Goal: Task Accomplishment & Management: Complete application form

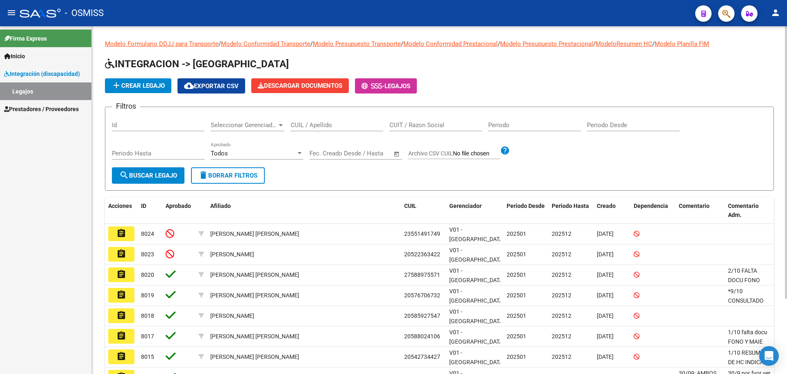
click at [320, 125] on input "CUIL / Apellido" at bounding box center [337, 124] width 93 height 7
type input "[PERSON_NAME]"
click at [166, 175] on span "search Buscar Legajo" at bounding box center [148, 175] width 58 height 7
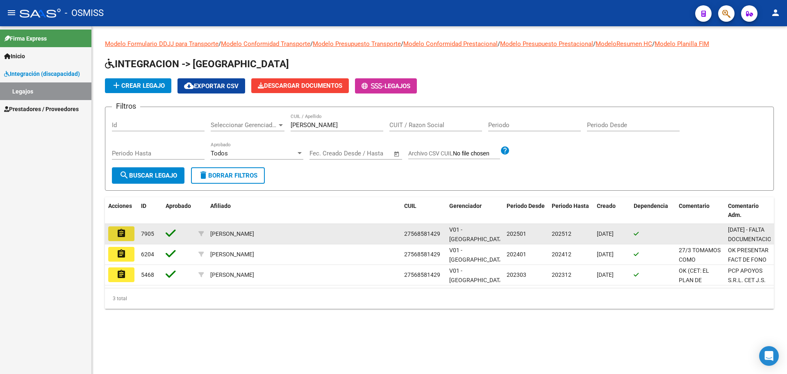
click at [125, 236] on mat-icon "assignment" at bounding box center [121, 233] width 10 height 10
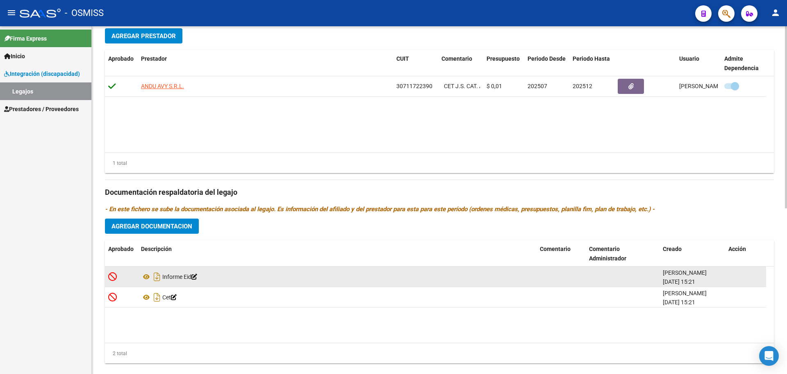
scroll to position [307, 0]
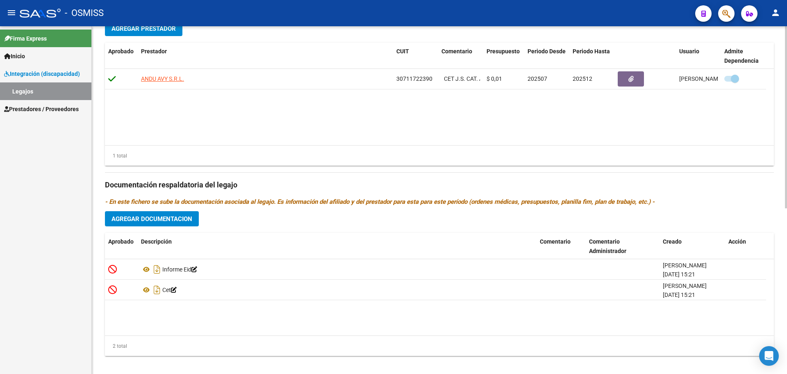
click at [187, 221] on span "Agregar Documentacion" at bounding box center [151, 218] width 81 height 7
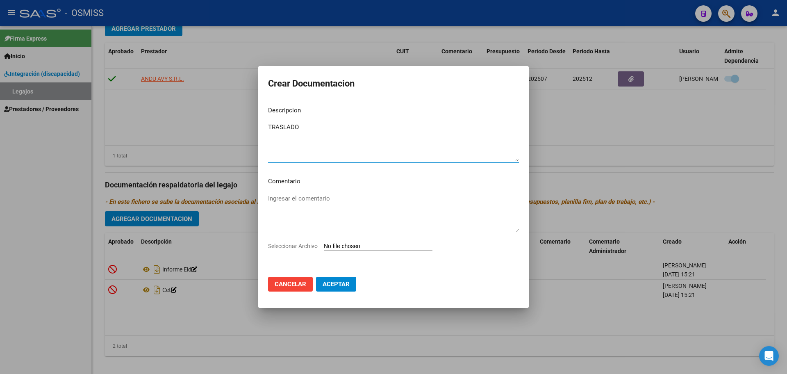
type textarea "TRASLADO"
click at [354, 248] on input "Seleccionar Archivo" at bounding box center [378, 247] width 109 height 8
type input "C:\fakepath\.[PERSON_NAME] - TRASLADO A CET ok.pdf"
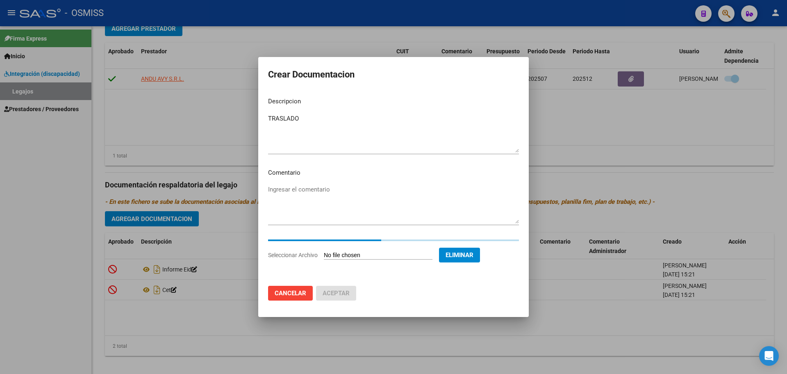
click at [310, 119] on textarea "TRASLADO" at bounding box center [393, 133] width 251 height 39
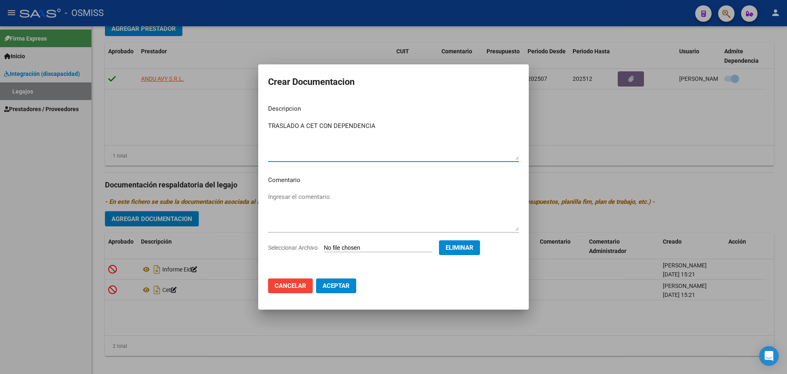
type textarea "TRASLADO A CET CON DEPENDENCIA"
click at [342, 282] on span "Aceptar" at bounding box center [336, 285] width 27 height 7
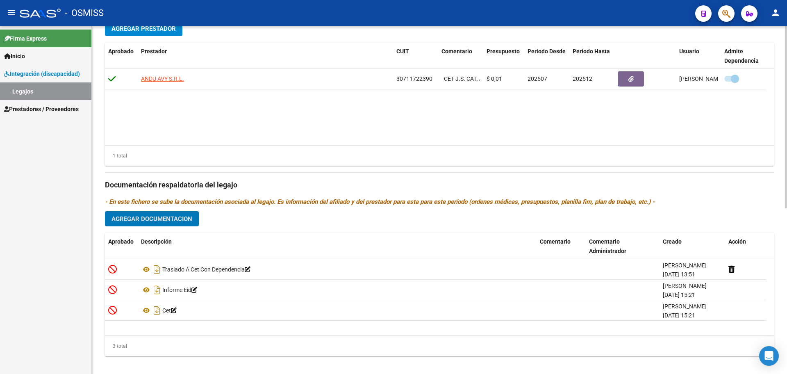
click at [152, 29] on span "Agregar Prestador" at bounding box center [143, 28] width 64 height 7
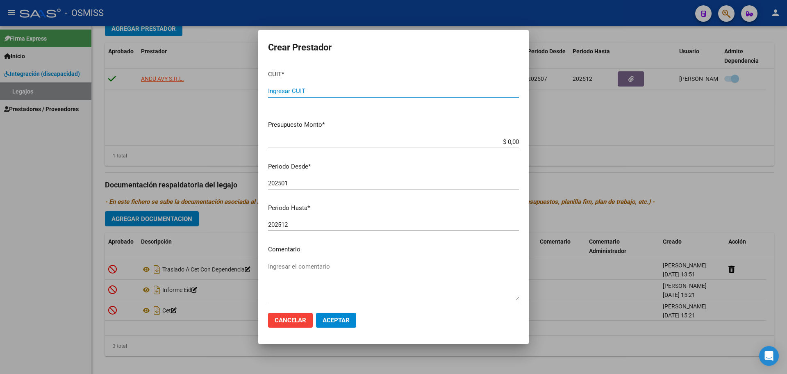
paste input "27-24234601-2"
type input "27-24234601-2"
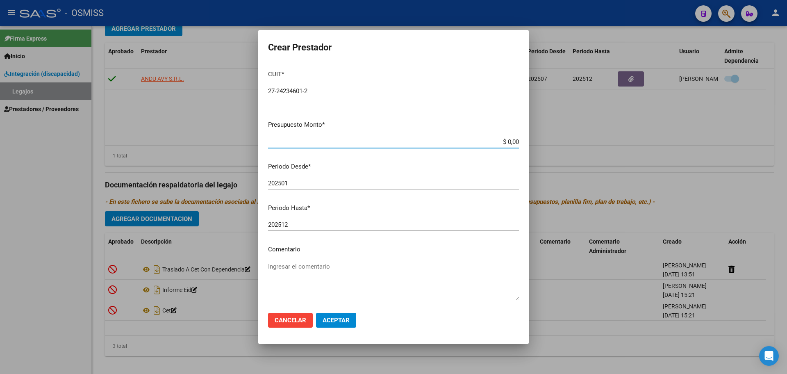
type input "$ 0,01"
type input "202509"
click at [338, 319] on span "Aceptar" at bounding box center [336, 319] width 27 height 7
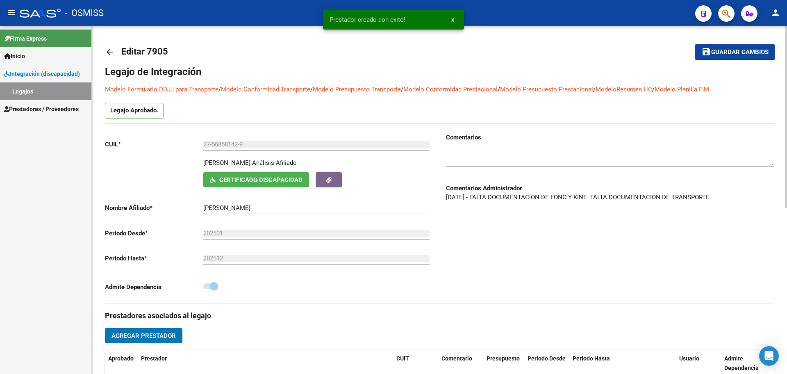
scroll to position [0, 0]
click at [727, 60] on button "save Guardar cambios" at bounding box center [735, 52] width 80 height 15
click at [108, 52] on mat-icon "arrow_back" at bounding box center [110, 53] width 10 height 10
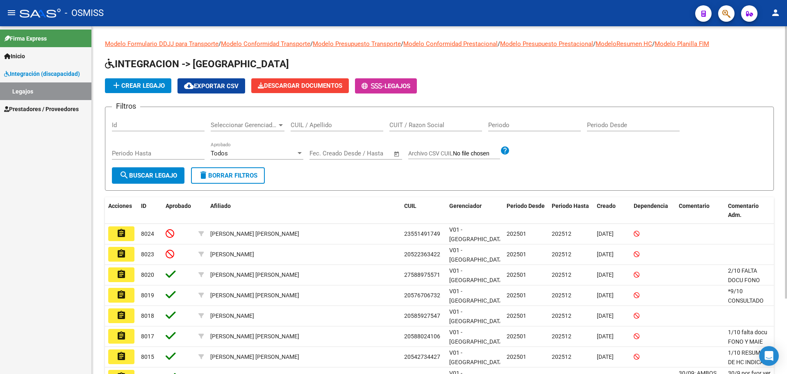
click at [299, 129] on div "CUIL / Apellido" at bounding box center [337, 123] width 93 height 18
type input "MADROÑAL"
click at [136, 179] on span "search Buscar Legajo" at bounding box center [148, 175] width 58 height 7
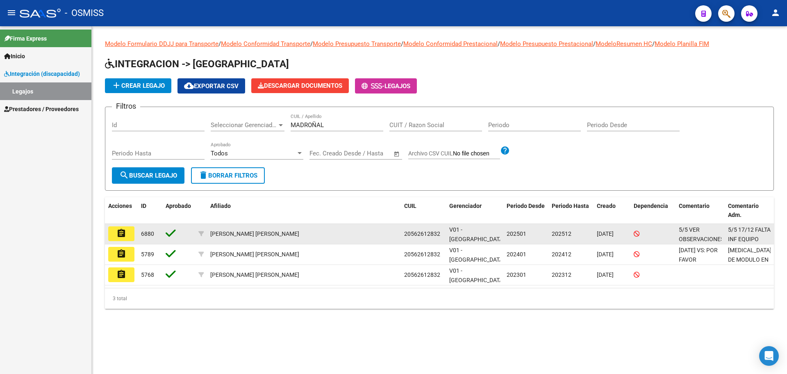
click at [120, 232] on mat-icon "assignment" at bounding box center [121, 233] width 10 height 10
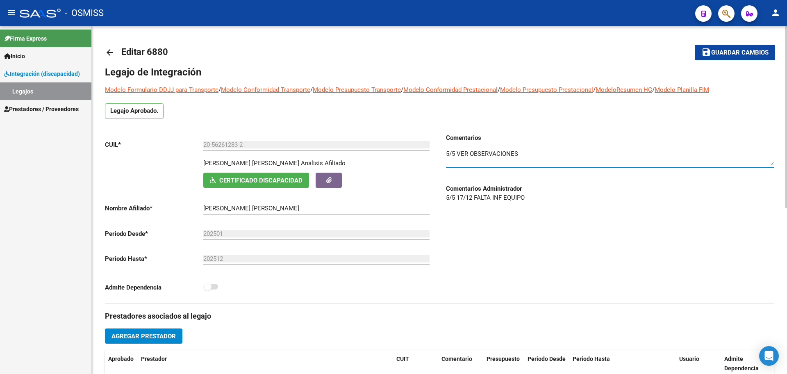
click at [542, 155] on textarea at bounding box center [610, 157] width 328 height 16
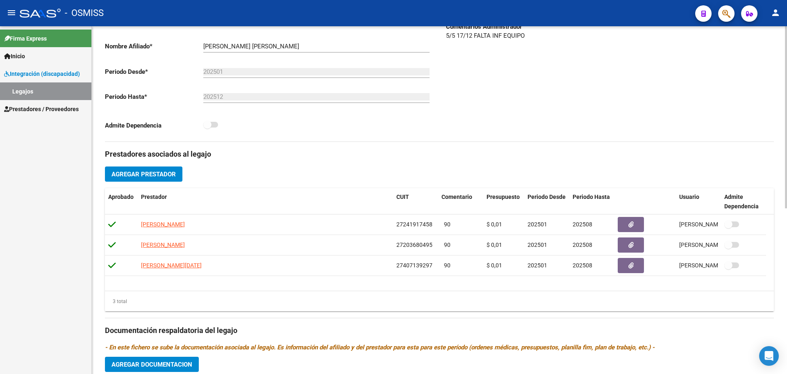
scroll to position [316, 0]
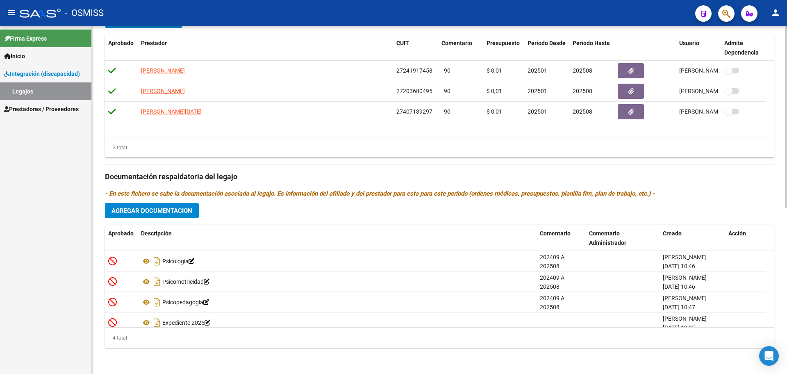
click at [176, 211] on span "Agregar Documentacion" at bounding box center [151, 210] width 81 height 7
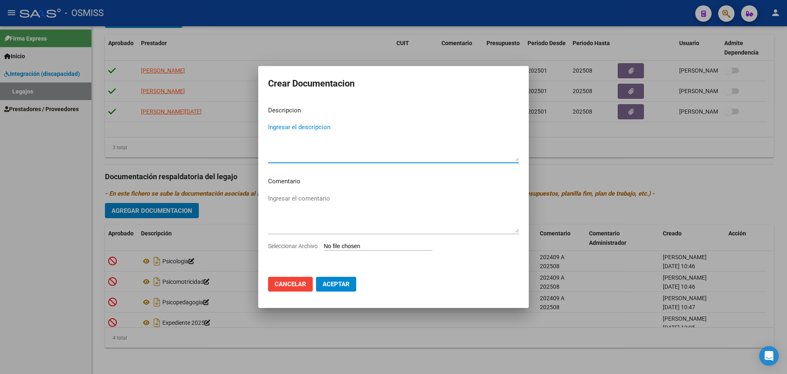
click at [352, 250] on input "Seleccionar Archivo" at bounding box center [378, 247] width 109 height 8
type input "C:\fakepath\.[PERSON_NAME] - [MEDICAL_DATA].pdf"
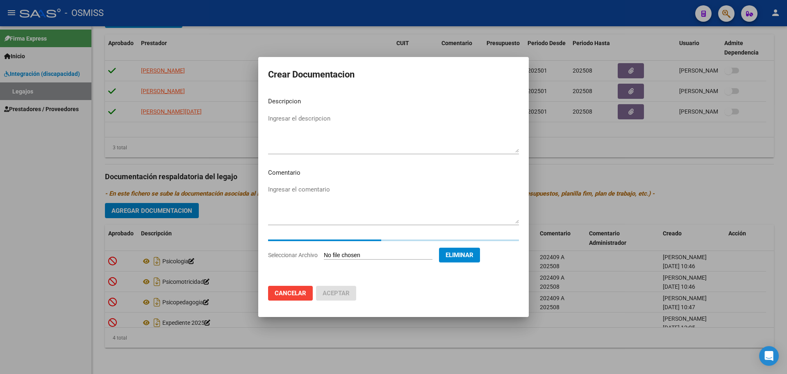
click at [308, 124] on textarea "Ingresar el descripcion" at bounding box center [393, 133] width 251 height 39
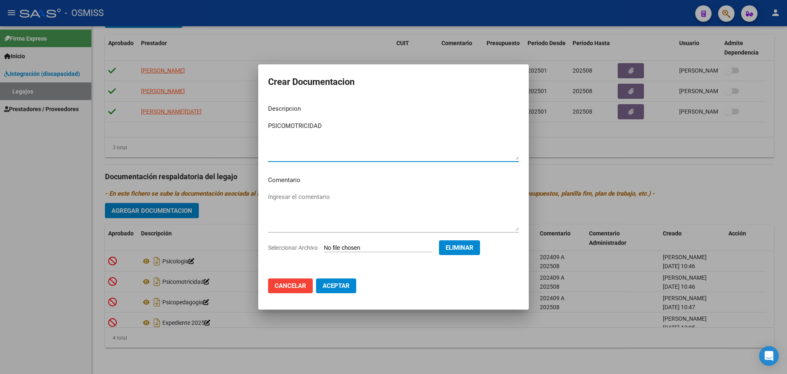
type textarea "PSICOMOTRICIDAD"
click at [348, 288] on span "Aceptar" at bounding box center [336, 285] width 27 height 7
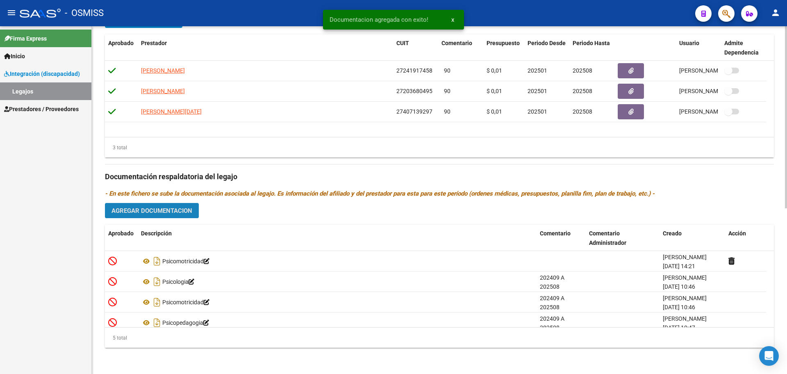
click at [153, 210] on span "Agregar Documentacion" at bounding box center [151, 210] width 81 height 7
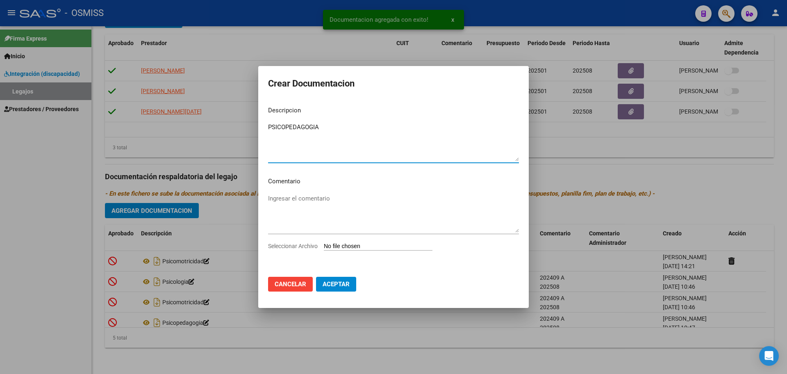
type textarea "PSICOPEDAGOGIA"
click at [359, 245] on input "Seleccionar Archivo" at bounding box center [378, 247] width 109 height 8
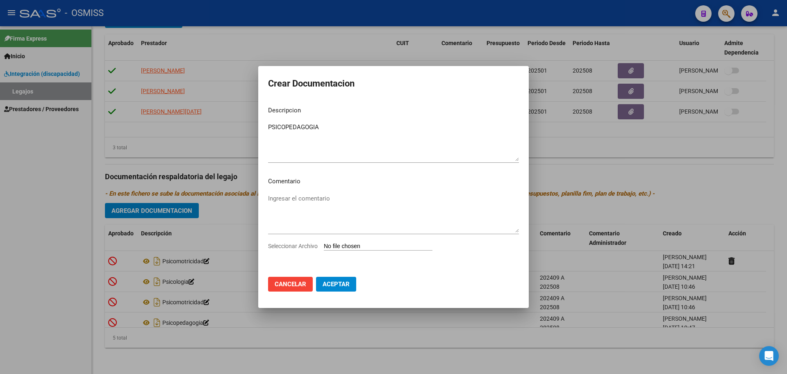
type input "C:\fakepath\.[PERSON_NAME] - PSICOPE.pdf"
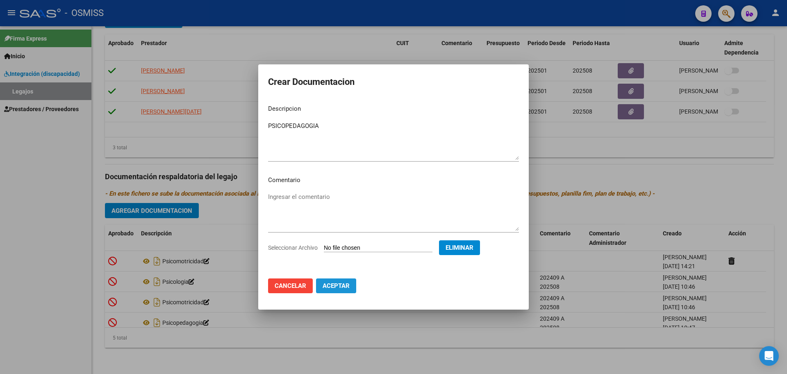
click at [348, 290] on button "Aceptar" at bounding box center [336, 285] width 40 height 15
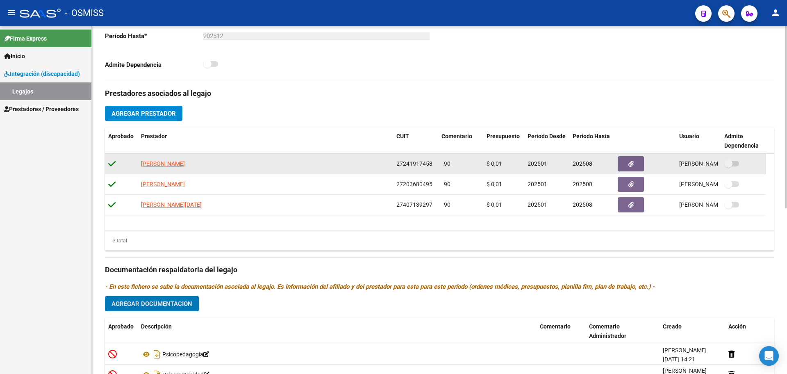
scroll to position [213, 0]
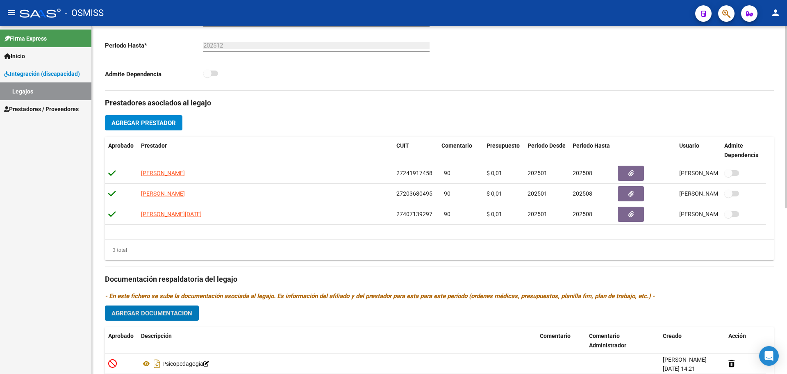
click at [167, 121] on span "Agregar Prestador" at bounding box center [143, 122] width 64 height 7
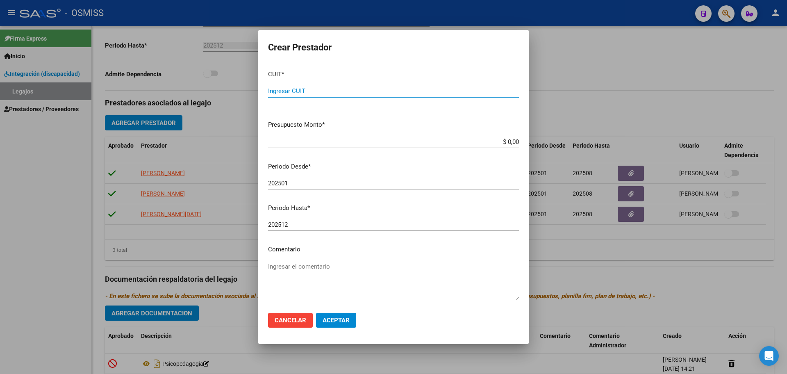
paste input "27-30422016-9"
type input "27-30422016-9"
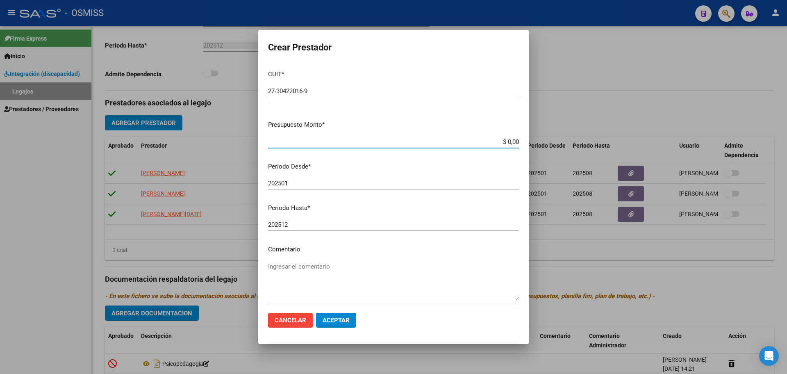
type input "$ 0,01"
type input "202509"
click at [333, 317] on span "Aceptar" at bounding box center [336, 319] width 27 height 7
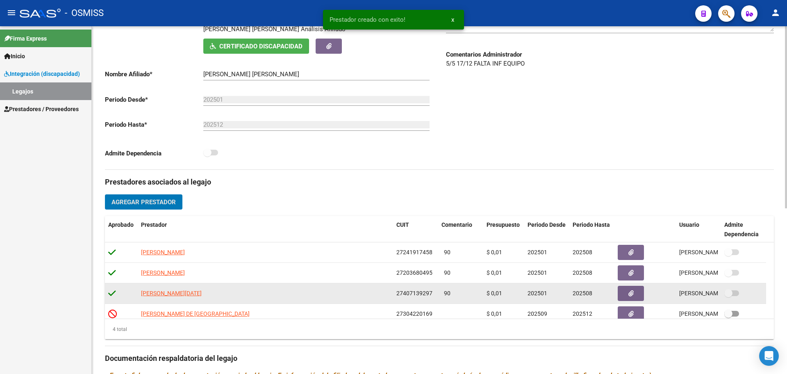
scroll to position [316, 0]
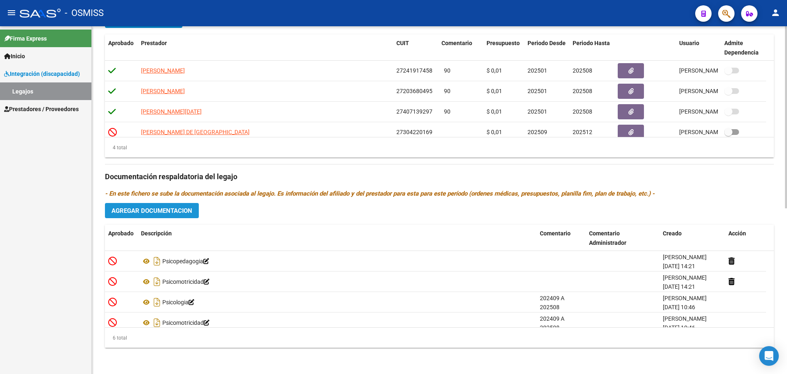
click at [169, 214] on span "Agregar Documentacion" at bounding box center [151, 210] width 81 height 7
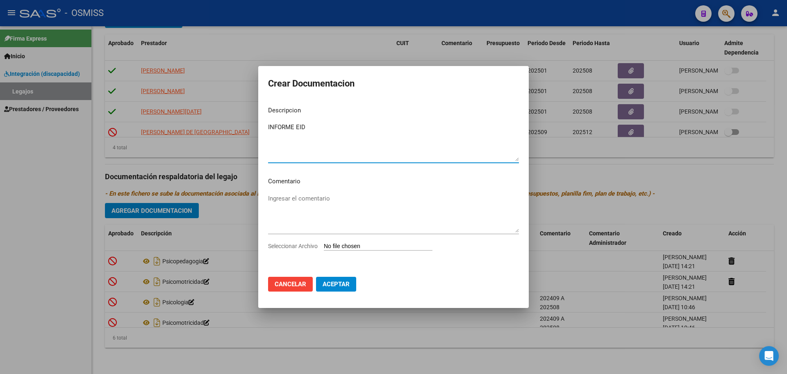
type textarea "INFORME EID"
click at [370, 247] on input "Seleccionar Archivo" at bounding box center [378, 247] width 109 height 8
type input "C:\fakepath\[PERSON_NAME].pdf"
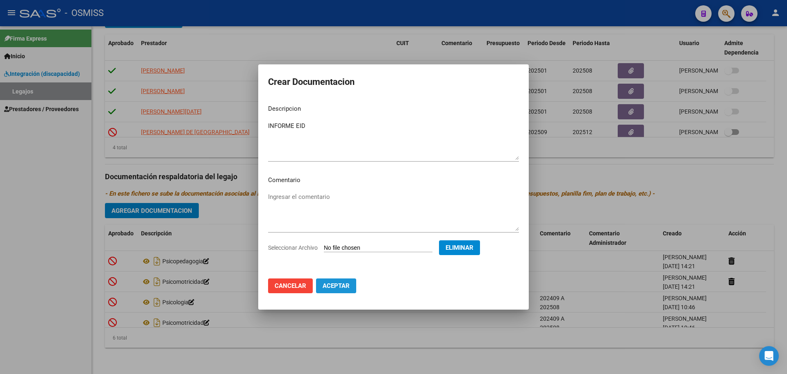
click at [337, 286] on span "Aceptar" at bounding box center [336, 285] width 27 height 7
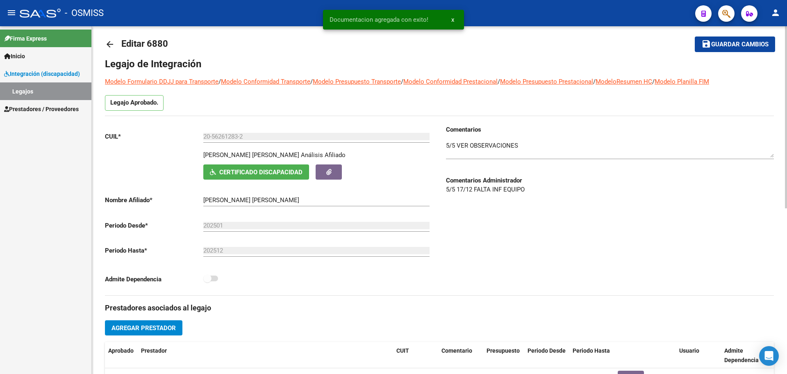
scroll to position [0, 0]
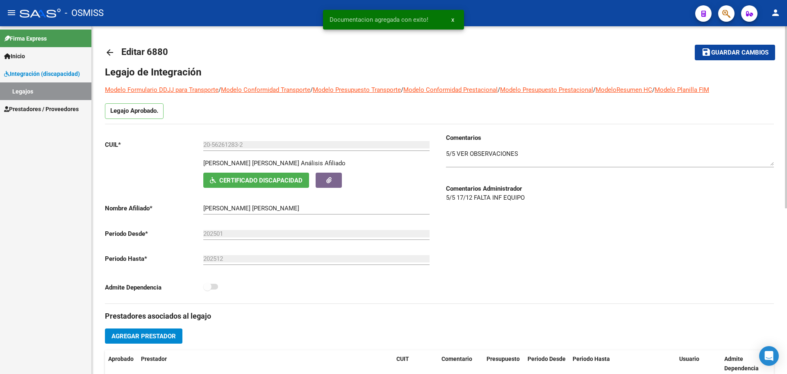
click at [746, 57] on button "save Guardar cambios" at bounding box center [735, 52] width 80 height 15
click at [107, 48] on mat-icon "arrow_back" at bounding box center [110, 53] width 10 height 10
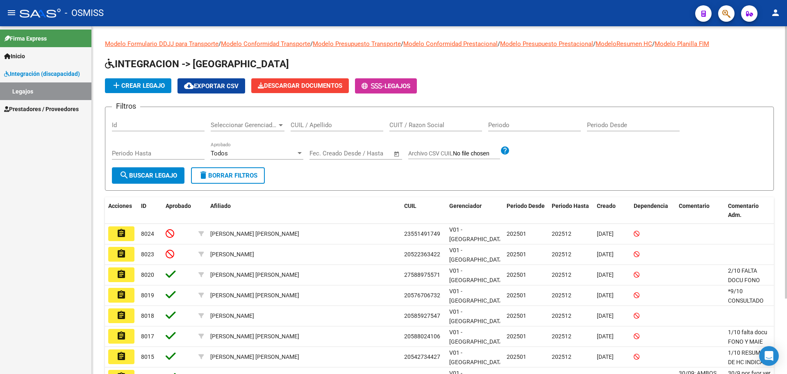
click at [340, 123] on input "CUIL / Apellido" at bounding box center [337, 124] width 93 height 7
click at [322, 125] on input "[PERSON_NAME]" at bounding box center [337, 124] width 93 height 7
type input "[PERSON_NAME]"
click at [140, 173] on span "search Buscar Legajo" at bounding box center [148, 175] width 58 height 7
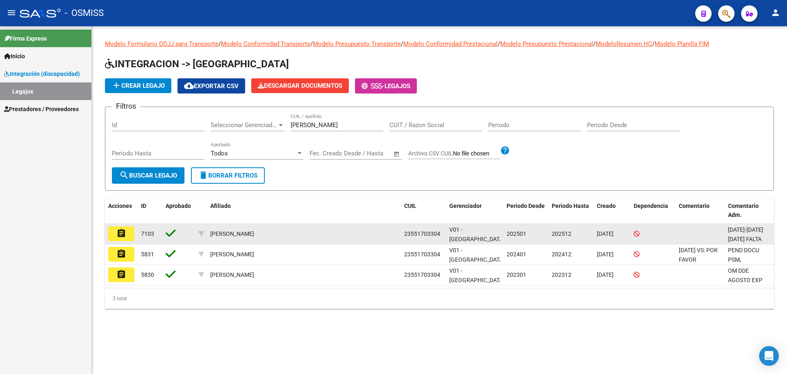
click at [125, 236] on mat-icon "assignment" at bounding box center [121, 233] width 10 height 10
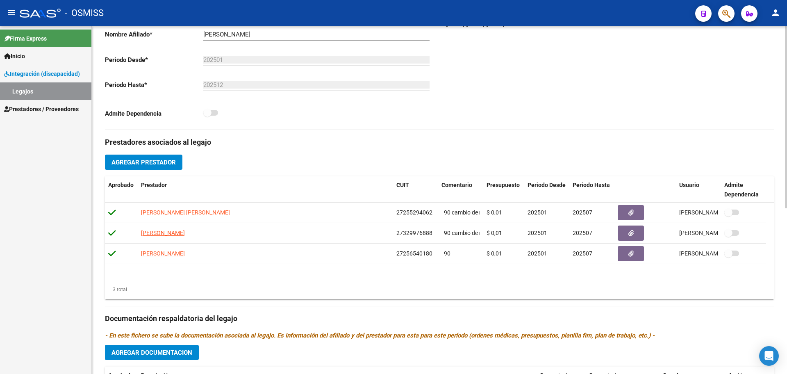
scroll to position [316, 0]
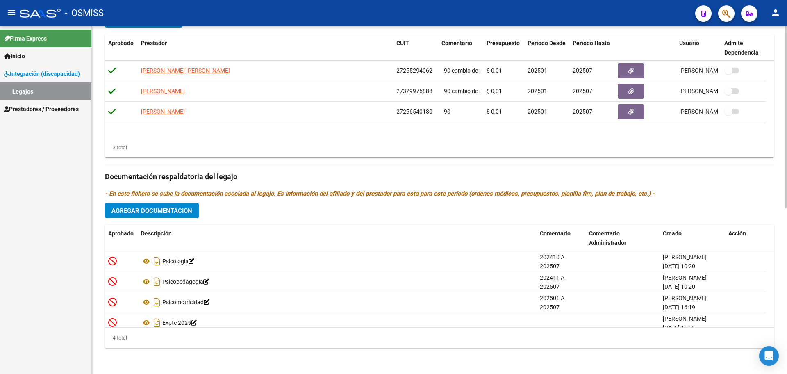
click at [150, 211] on span "Agregar Documentacion" at bounding box center [151, 210] width 81 height 7
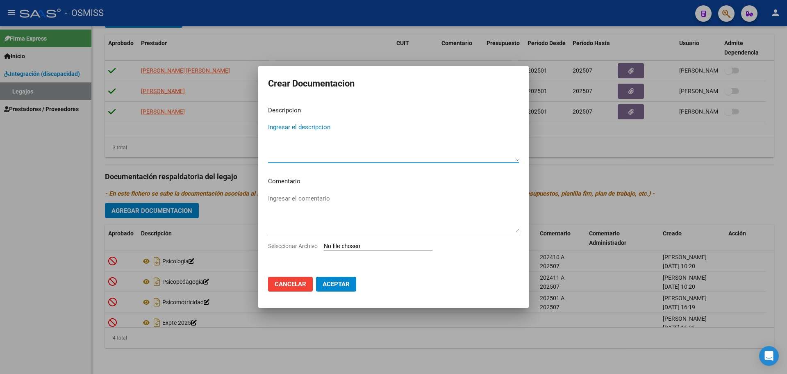
click at [363, 241] on div "Seleccionar Archivo" at bounding box center [393, 249] width 251 height 16
click at [363, 246] on input "Seleccionar Archivo" at bounding box center [378, 247] width 109 height 8
type input "C:\fakepath\[PERSON_NAME] 1.pdf"
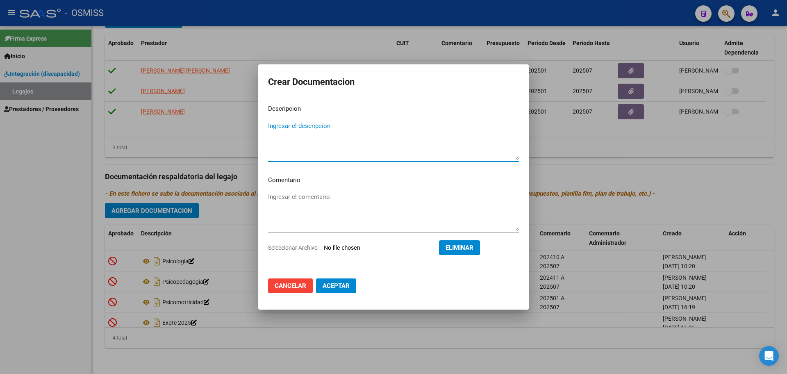
click at [317, 123] on textarea "Ingresar el descripcion" at bounding box center [393, 140] width 251 height 39
type textarea "INFORME EID"
click at [334, 296] on mat-dialog-actions "Cancelar Aceptar" at bounding box center [393, 286] width 251 height 28
click at [335, 295] on mat-dialog-actions "Cancelar Aceptar" at bounding box center [393, 286] width 251 height 28
click at [340, 284] on span "Aceptar" at bounding box center [336, 285] width 27 height 7
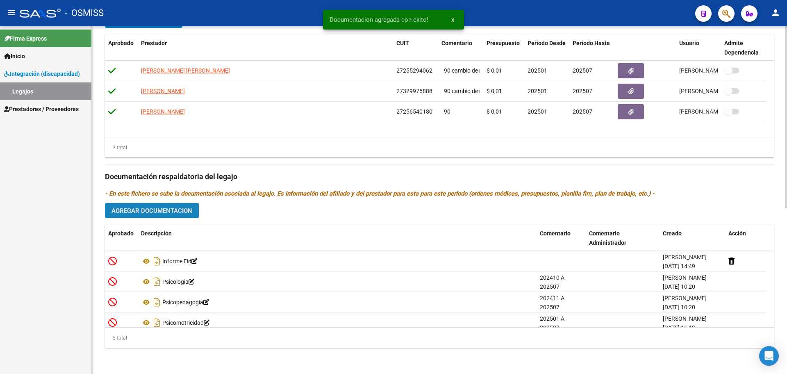
click at [155, 211] on span "Agregar Documentacion" at bounding box center [151, 210] width 81 height 7
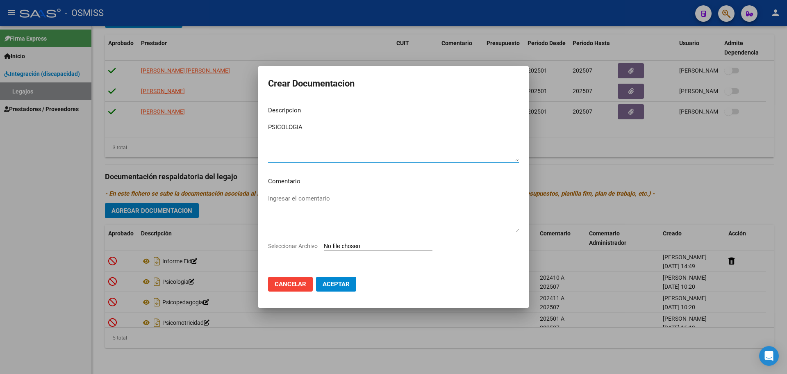
type textarea "PSICOLOGIA"
click at [366, 248] on input "Seleccionar Archivo" at bounding box center [378, 247] width 109 height 8
type input "C:\fakepath\.[PERSON_NAME] - PSICOLOGIA.pdf"
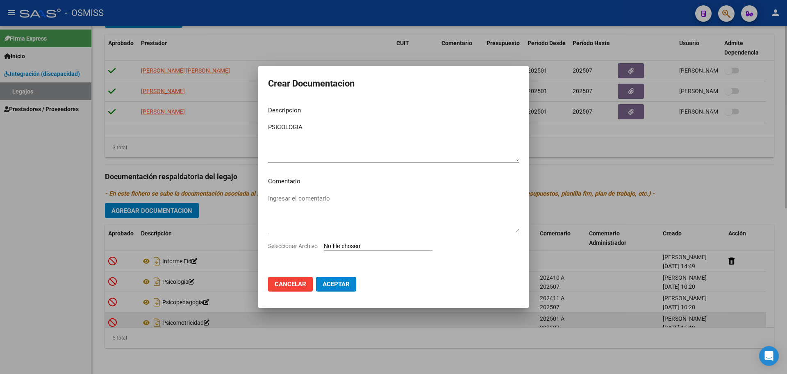
click at [450, 320] on div at bounding box center [393, 187] width 787 height 374
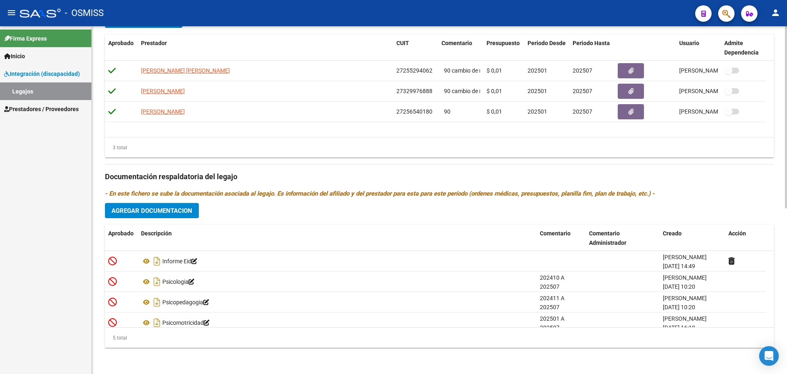
click at [171, 213] on span "Agregar Documentacion" at bounding box center [151, 210] width 81 height 7
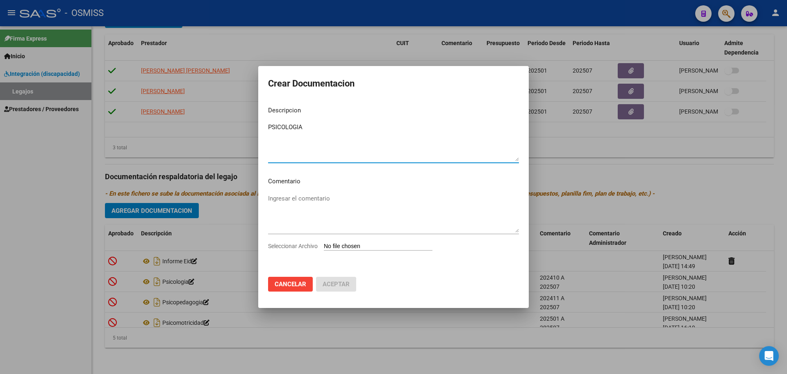
type textarea "PSICOLOGIA"
click at [362, 247] on input "Seleccionar Archivo" at bounding box center [378, 247] width 109 height 8
type input "C:\fakepath\.[PERSON_NAME] - PSICOLOGIA.pdf"
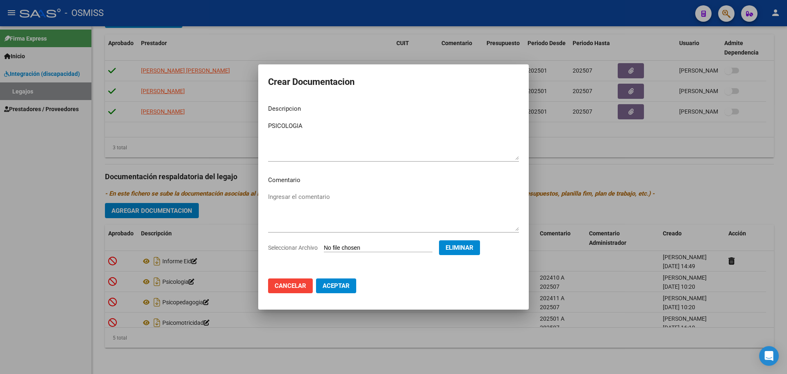
click at [338, 289] on span "Aceptar" at bounding box center [336, 285] width 27 height 7
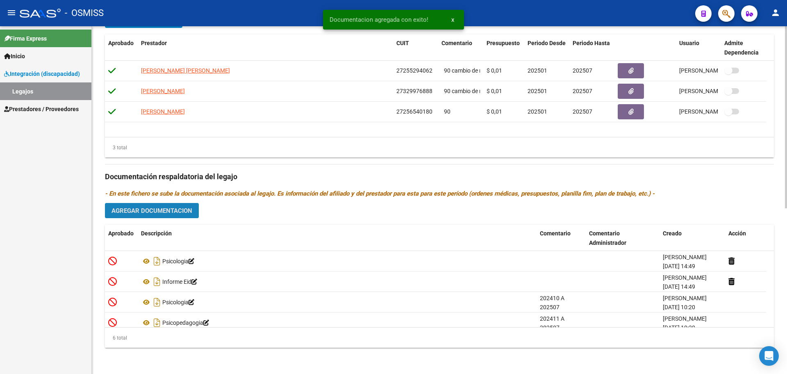
click at [185, 215] on button "Agregar Documentacion" at bounding box center [152, 210] width 94 height 15
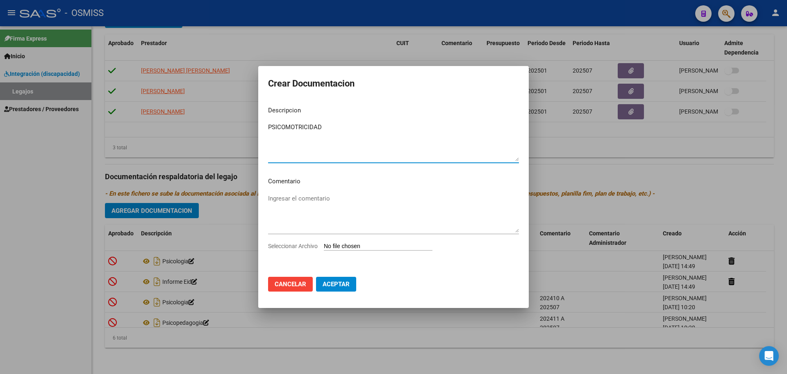
type textarea "PSICOMOTRICIDAD"
click at [352, 244] on input "Seleccionar Archivo" at bounding box center [378, 247] width 109 height 8
type input "C:\fakepath\.[PERSON_NAME]- [MEDICAL_DATA].pdf"
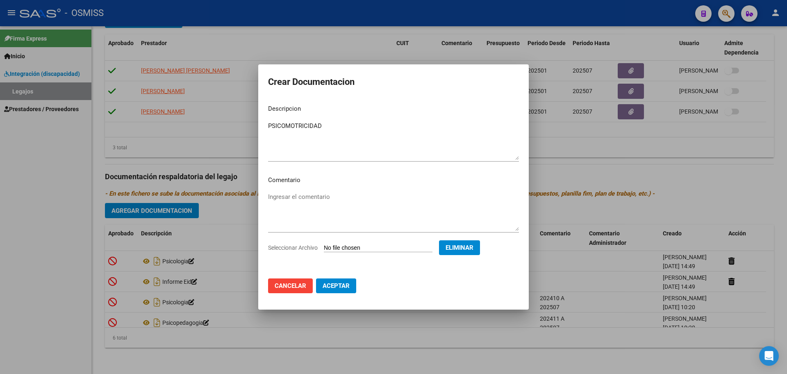
click at [337, 290] on button "Aceptar" at bounding box center [336, 285] width 40 height 15
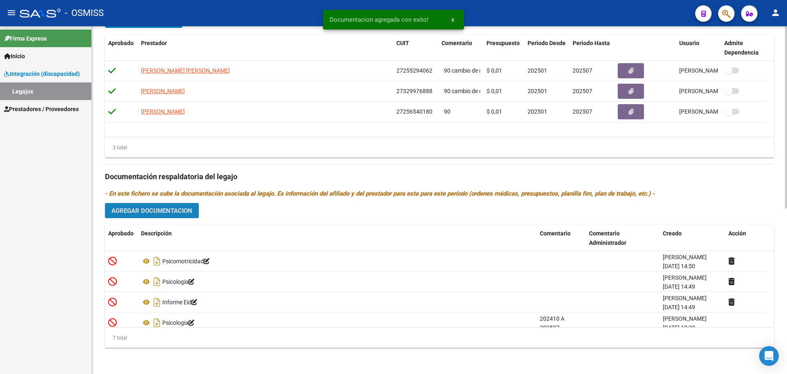
click at [145, 207] on span "Agregar Documentacion" at bounding box center [151, 210] width 81 height 7
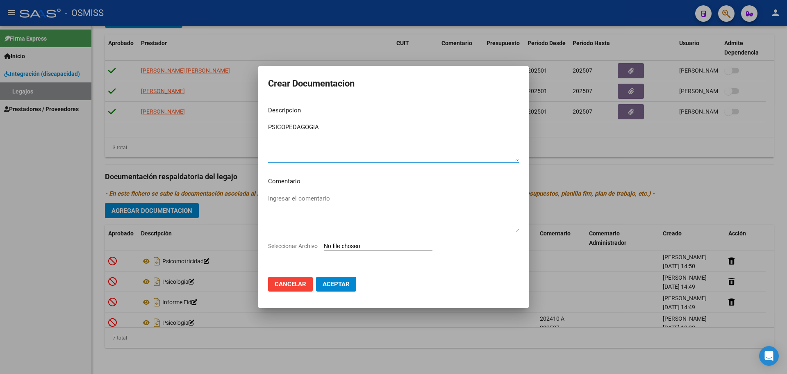
type textarea "PSICOPEDAGOGIA"
click at [335, 244] on input "Seleccionar Archivo" at bounding box center [378, 247] width 109 height 8
type input "C:\fakepath\.[PERSON_NAME]- PSICOPEDAGOGIA.pdf"
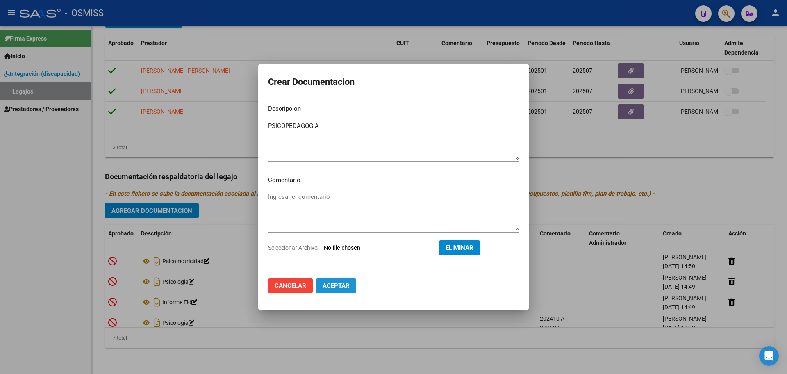
click at [336, 286] on span "Aceptar" at bounding box center [336, 285] width 27 height 7
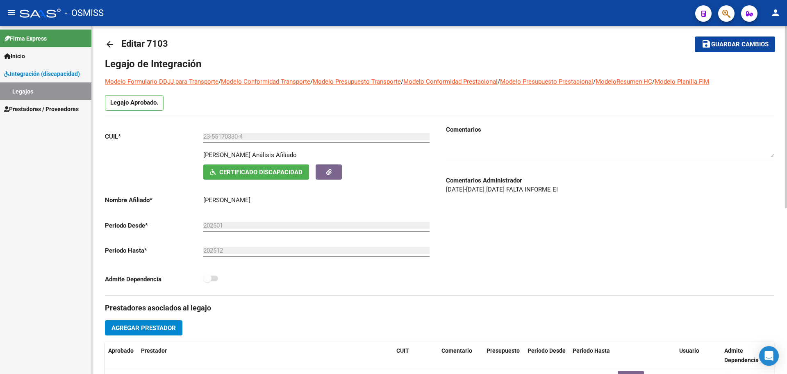
scroll to position [0, 0]
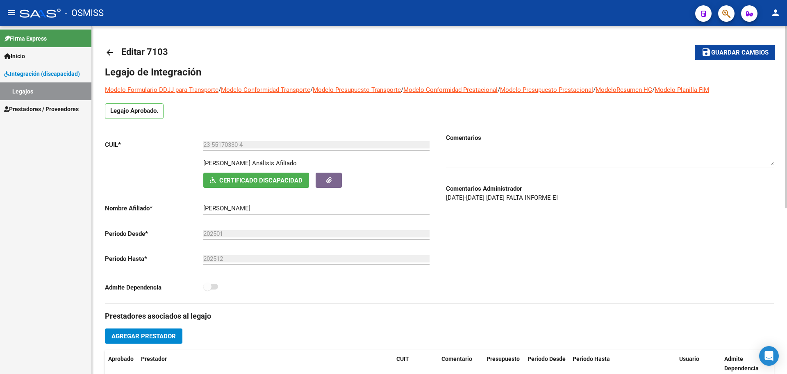
click at [703, 61] on mat-toolbar-row "save Guardar cambios" at bounding box center [705, 52] width 139 height 26
click at [707, 52] on mat-icon "save" at bounding box center [706, 52] width 10 height 10
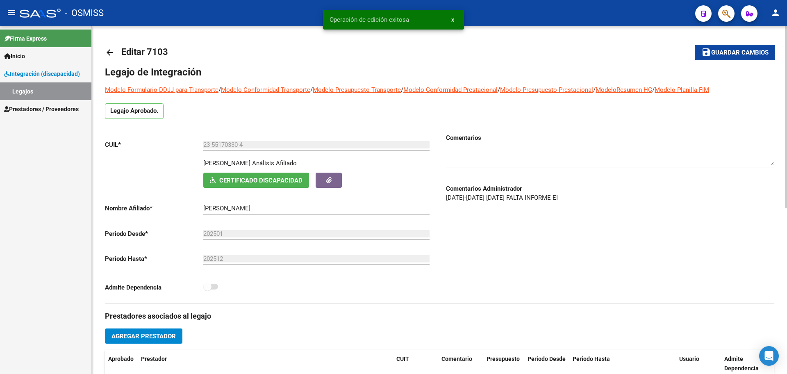
click at [713, 53] on span "Guardar cambios" at bounding box center [739, 52] width 57 height 7
click at [115, 55] on link "arrow_back" at bounding box center [113, 52] width 16 height 19
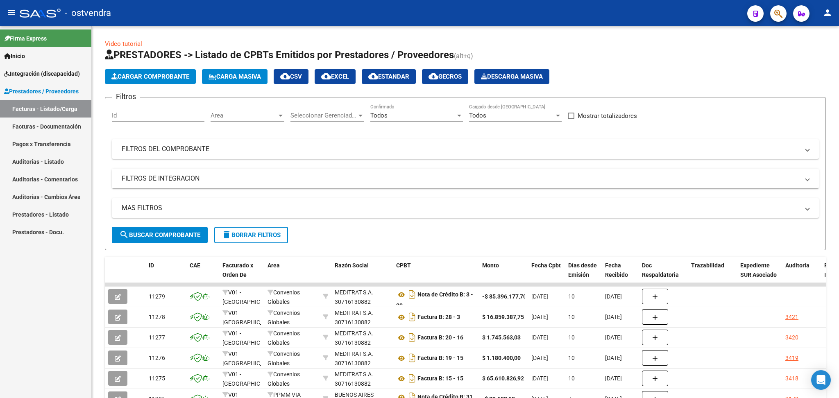
drag, startPoint x: 45, startPoint y: 172, endPoint x: 41, endPoint y: 143, distance: 29.3
click at [45, 172] on link "Auditorías - Comentarios" at bounding box center [45, 179] width 91 height 18
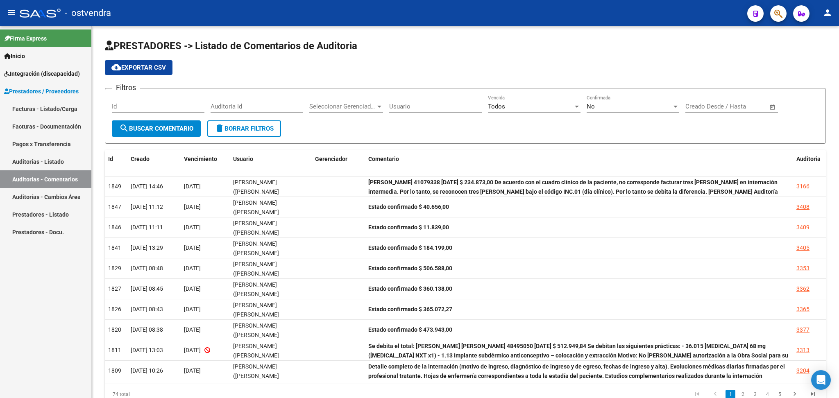
click at [44, 73] on span "Integración (discapacidad)" at bounding box center [42, 73] width 76 height 9
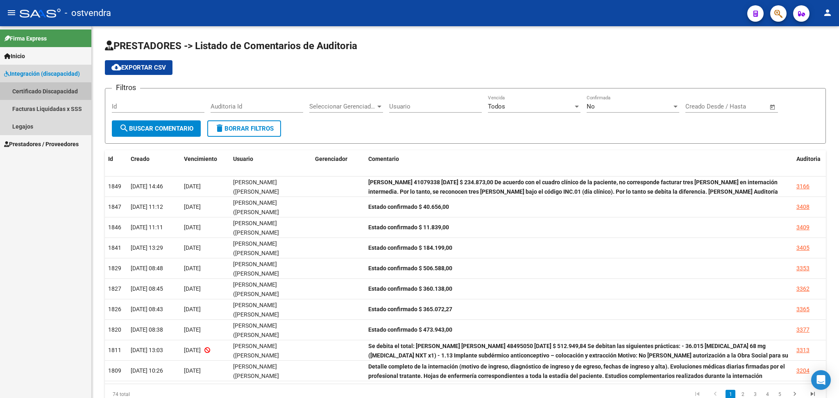
click at [38, 93] on link "Certificado Discapacidad" at bounding box center [45, 91] width 91 height 18
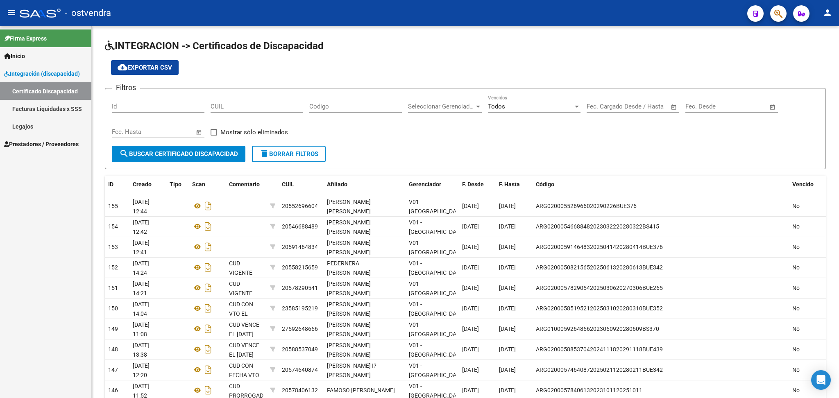
click at [39, 71] on span "Integración (discapacidad)" at bounding box center [42, 73] width 76 height 9
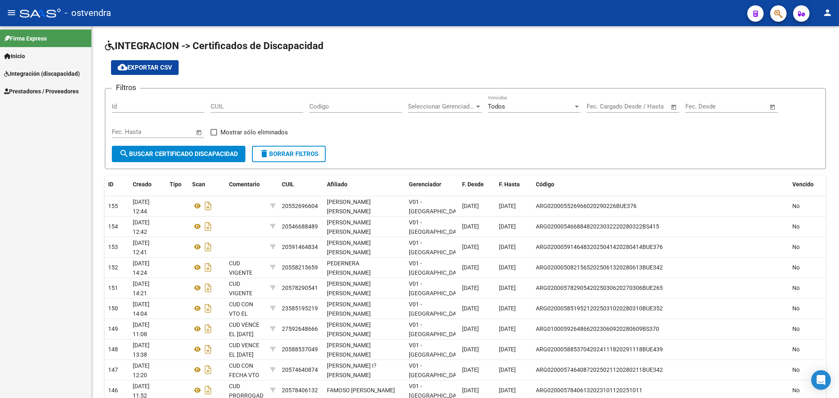
click at [36, 61] on link "Inicio" at bounding box center [45, 56] width 91 height 18
click at [33, 68] on link "Instructivos" at bounding box center [45, 74] width 91 height 18
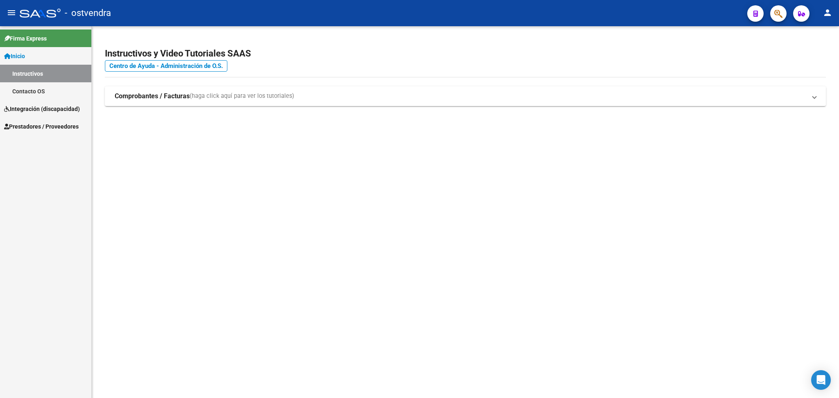
click at [32, 111] on span "Integración (discapacidad)" at bounding box center [42, 109] width 76 height 9
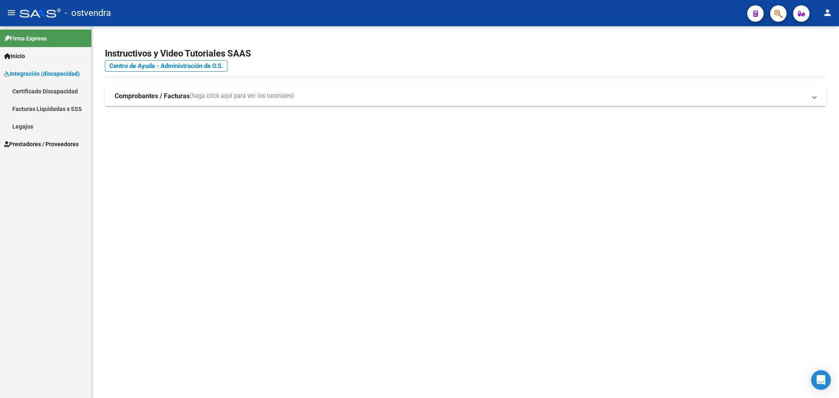
click at [34, 127] on link "Legajos" at bounding box center [45, 127] width 91 height 18
